Goal: Information Seeking & Learning: Learn about a topic

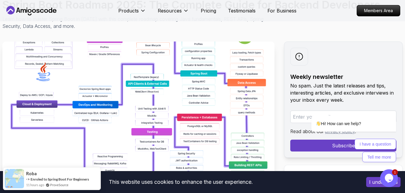
scroll to position [101, 0]
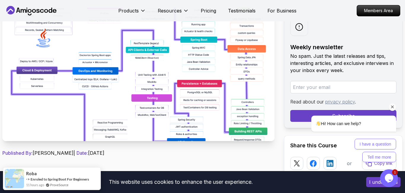
click at [393, 108] on icon "Chat attention grabber" at bounding box center [392, 106] width 5 height 5
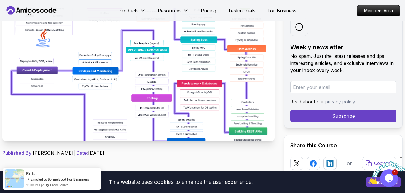
scroll to position [6700, 0]
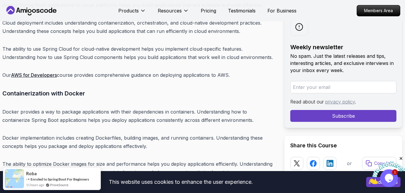
click at [400, 158] on icon "Close" at bounding box center [401, 158] width 5 height 5
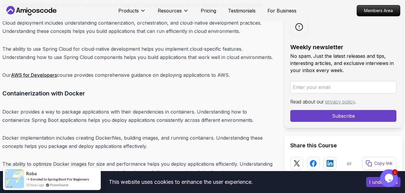
click at [372, 182] on button "I understand" at bounding box center [384, 182] width 34 height 10
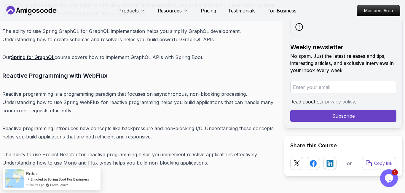
scroll to position [6430, 0]
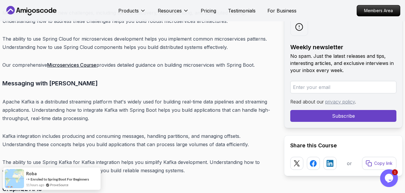
scroll to position [6328, 0]
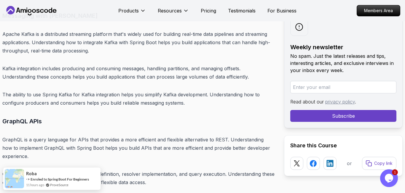
click at [385, 174] on icon "Opens Chat This icon Opens the chat window." at bounding box center [389, 178] width 9 height 9
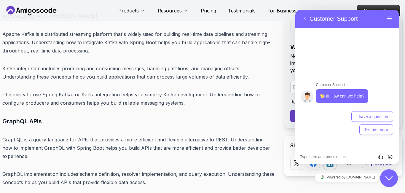
click at [391, 177] on icon "Close Chat This icon closes the chat window." at bounding box center [389, 178] width 7 height 7
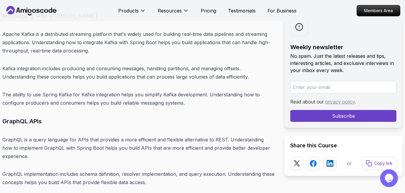
click at [315, 55] on p "No spam. Just the latest releases and tips, interesting articles, and exclusive…" at bounding box center [344, 63] width 106 height 21
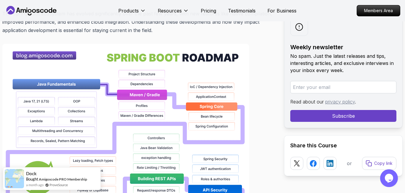
scroll to position [442, 0]
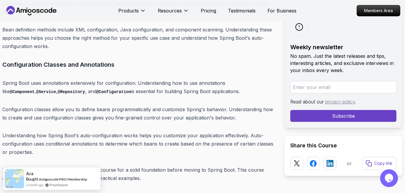
scroll to position [3216, 0]
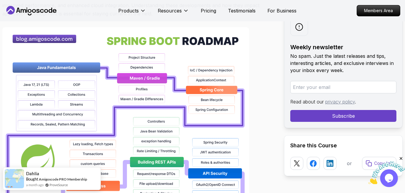
scroll to position [472, 0]
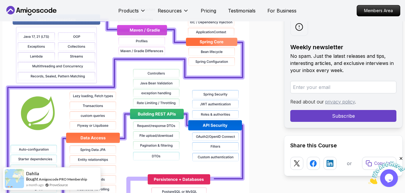
click at [118, 79] on img at bounding box center [125, 169] width 247 height 380
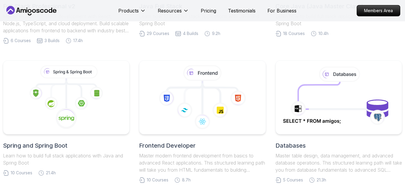
scroll to position [180, 0]
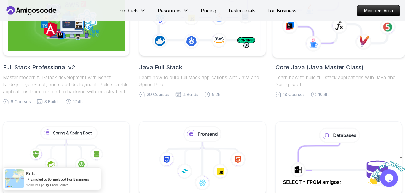
click at [289, 42] on icon at bounding box center [339, 18] width 123 height 67
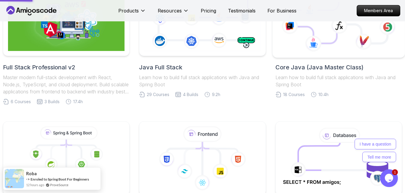
scroll to position [0, 0]
